Goal: Task Accomplishment & Management: Use online tool/utility

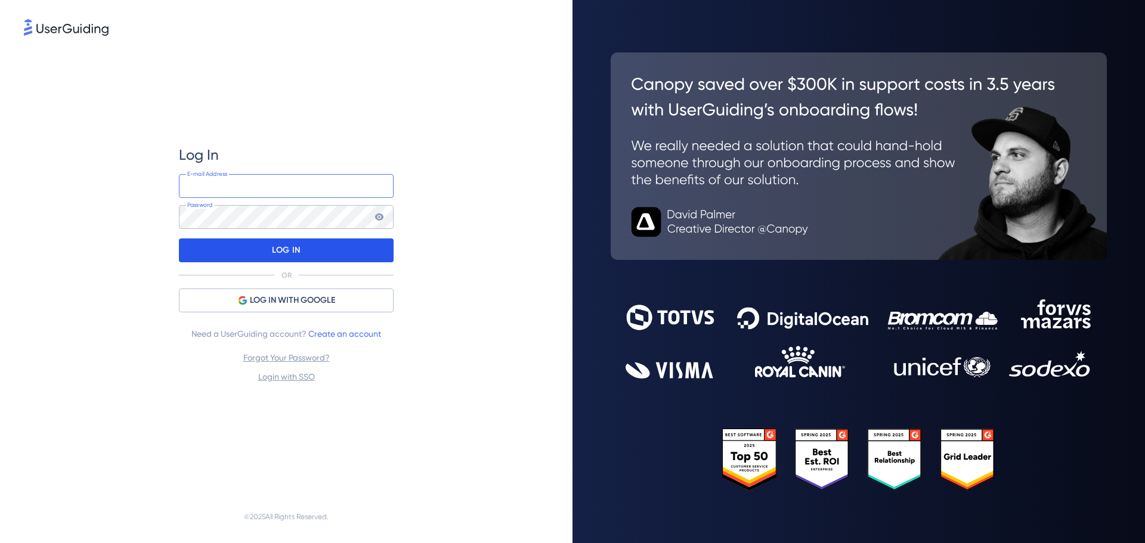
type input "[EMAIL_ADDRESS][PERSON_NAME][DOMAIN_NAME]"
click at [207, 246] on div "LOG IN" at bounding box center [286, 250] width 215 height 24
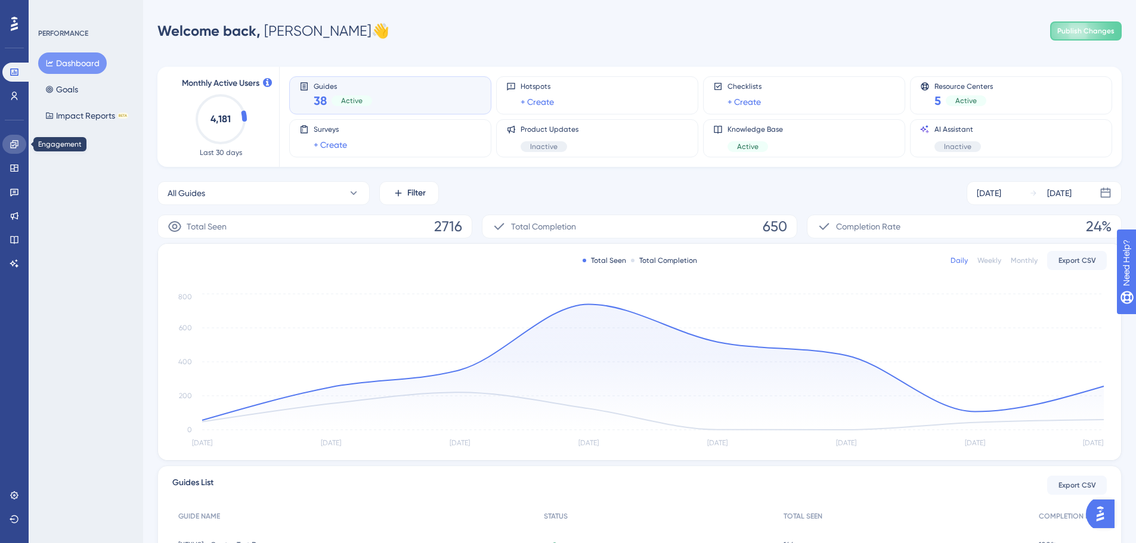
click at [10, 143] on icon at bounding box center [15, 145] width 10 height 10
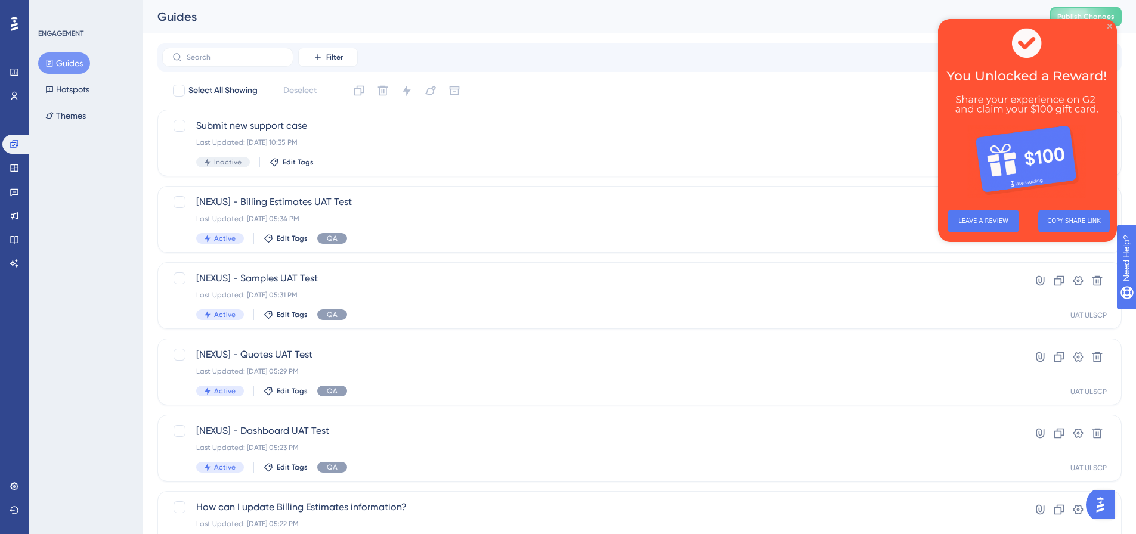
click at [1109, 26] on icon "Close Preview" at bounding box center [1109, 26] width 5 height 5
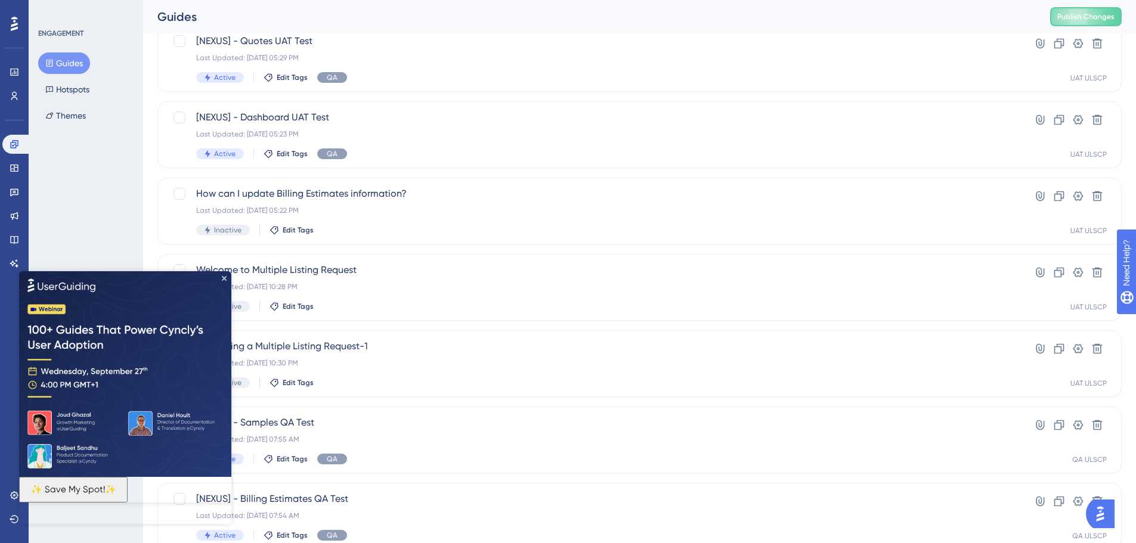
scroll to position [382, 0]
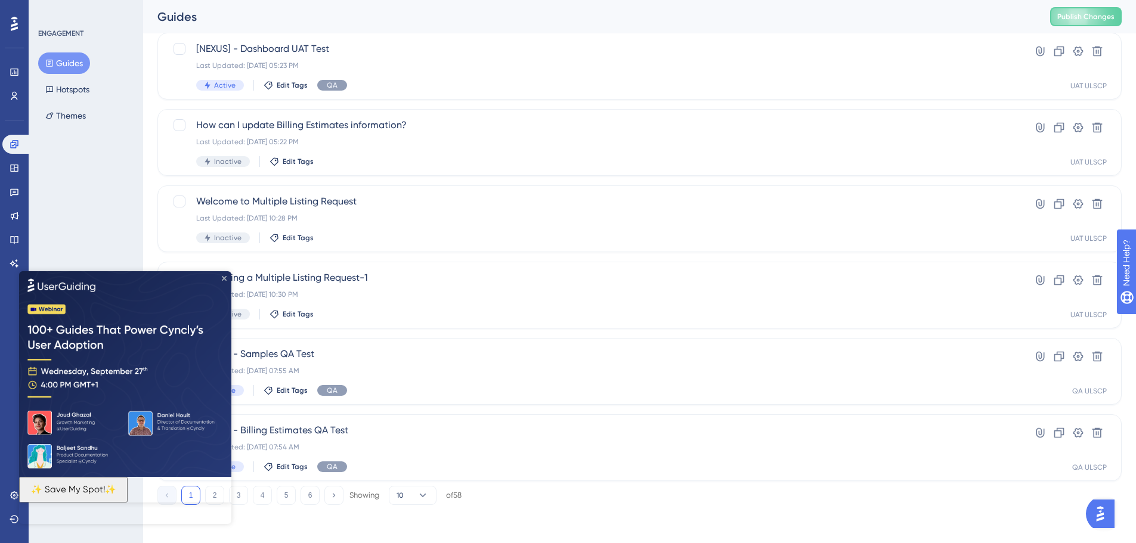
click at [226, 277] on icon "Close Preview" at bounding box center [224, 277] width 5 height 5
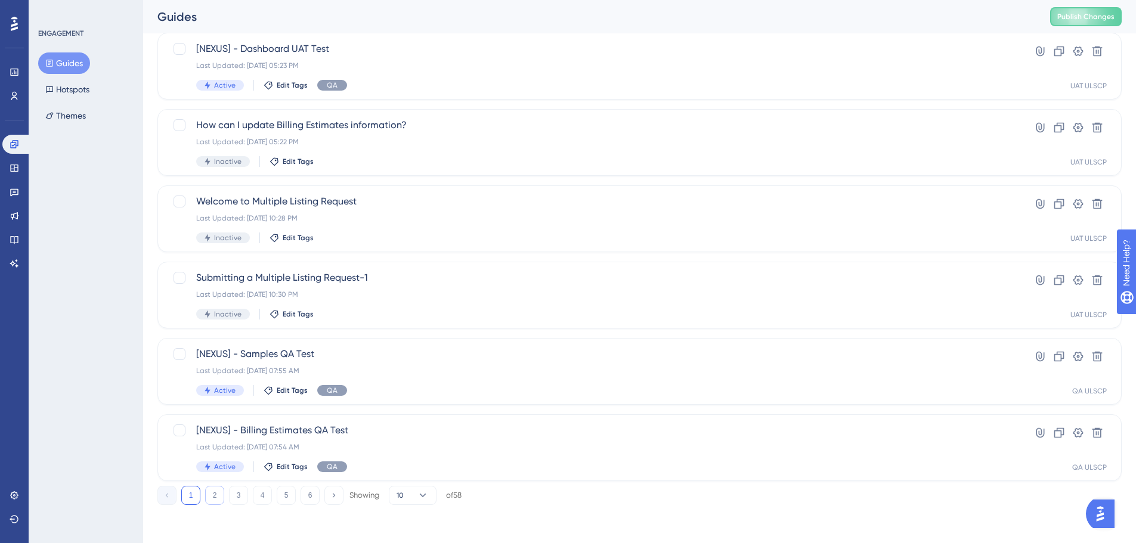
click at [211, 497] on button "2" at bounding box center [214, 495] width 19 height 19
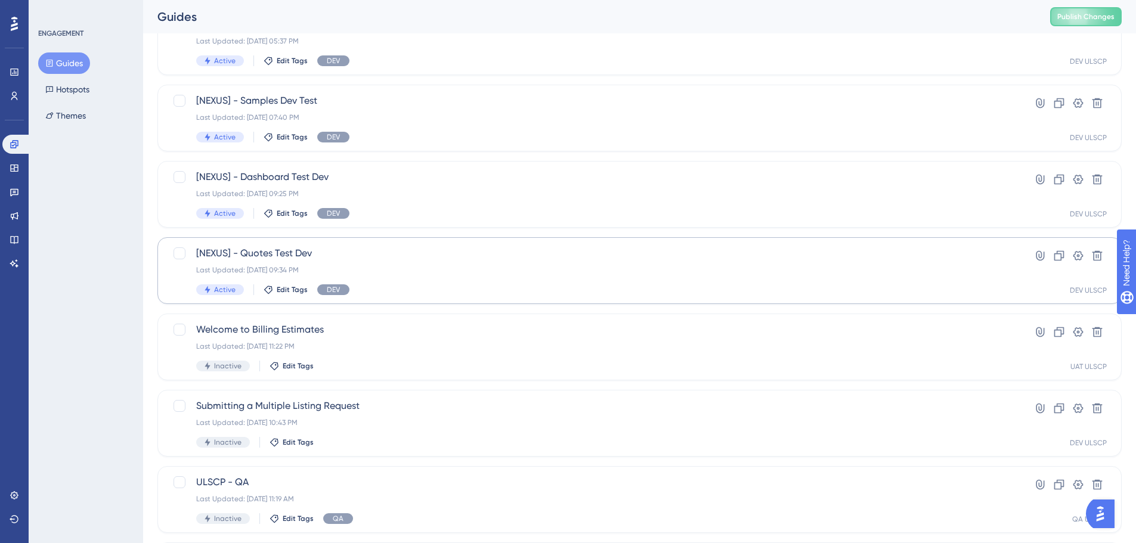
scroll to position [358, 0]
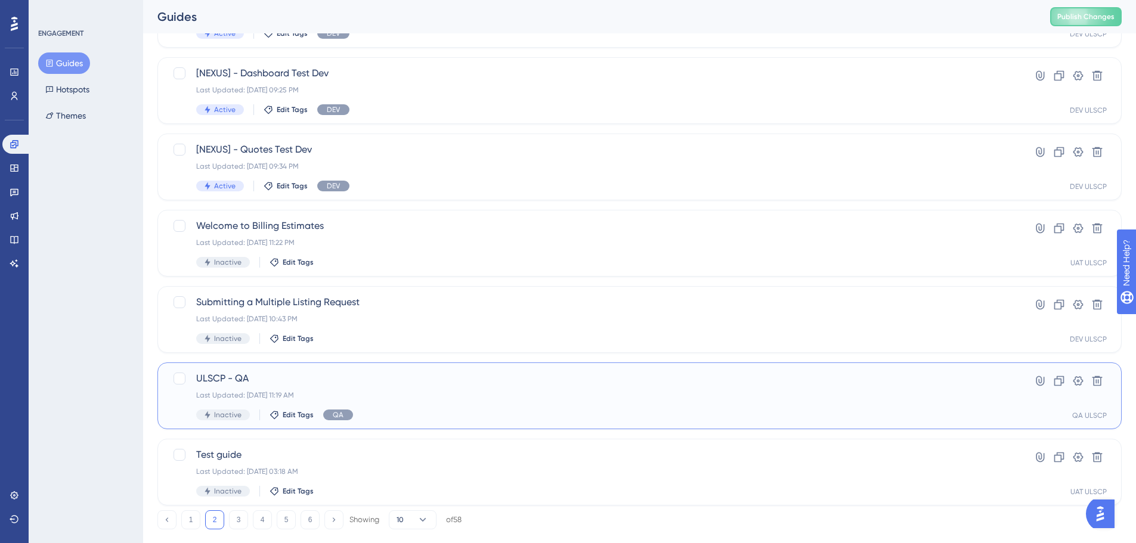
click at [396, 377] on span "ULSCP - QA" at bounding box center [591, 378] width 791 height 14
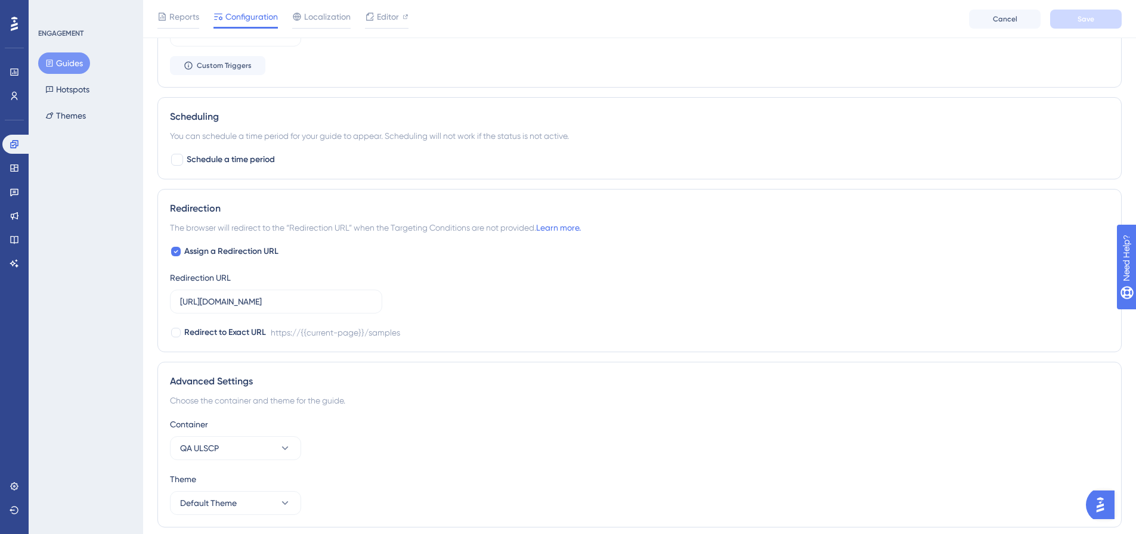
scroll to position [860, 0]
